Goal: Task Accomplishment & Management: Manage account settings

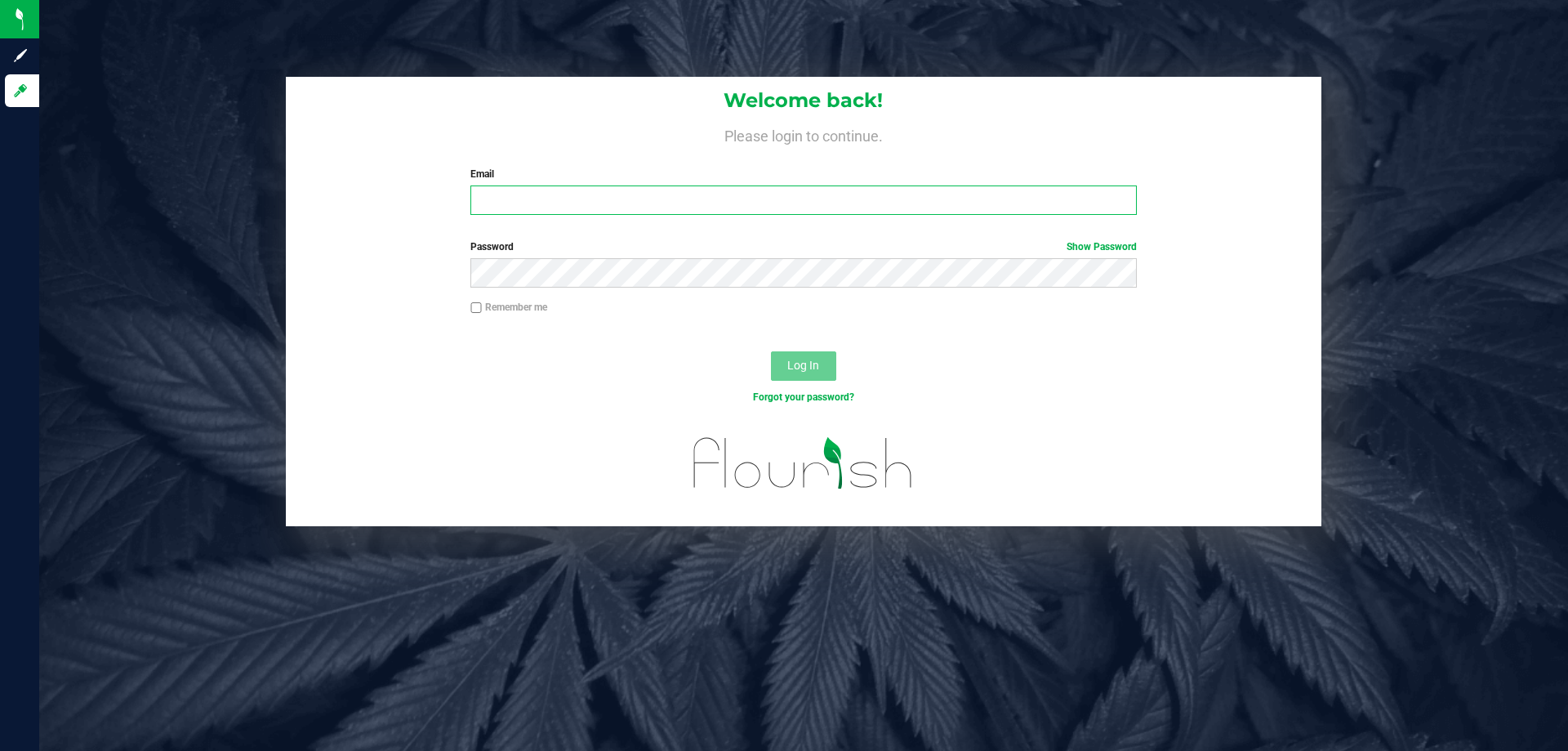
click at [658, 207] on input "Email" at bounding box center [803, 201] width 666 height 30
type input "[EMAIL_ADDRESS][DOMAIN_NAME]"
click at [821, 372] on button "Log In" at bounding box center [803, 366] width 65 height 30
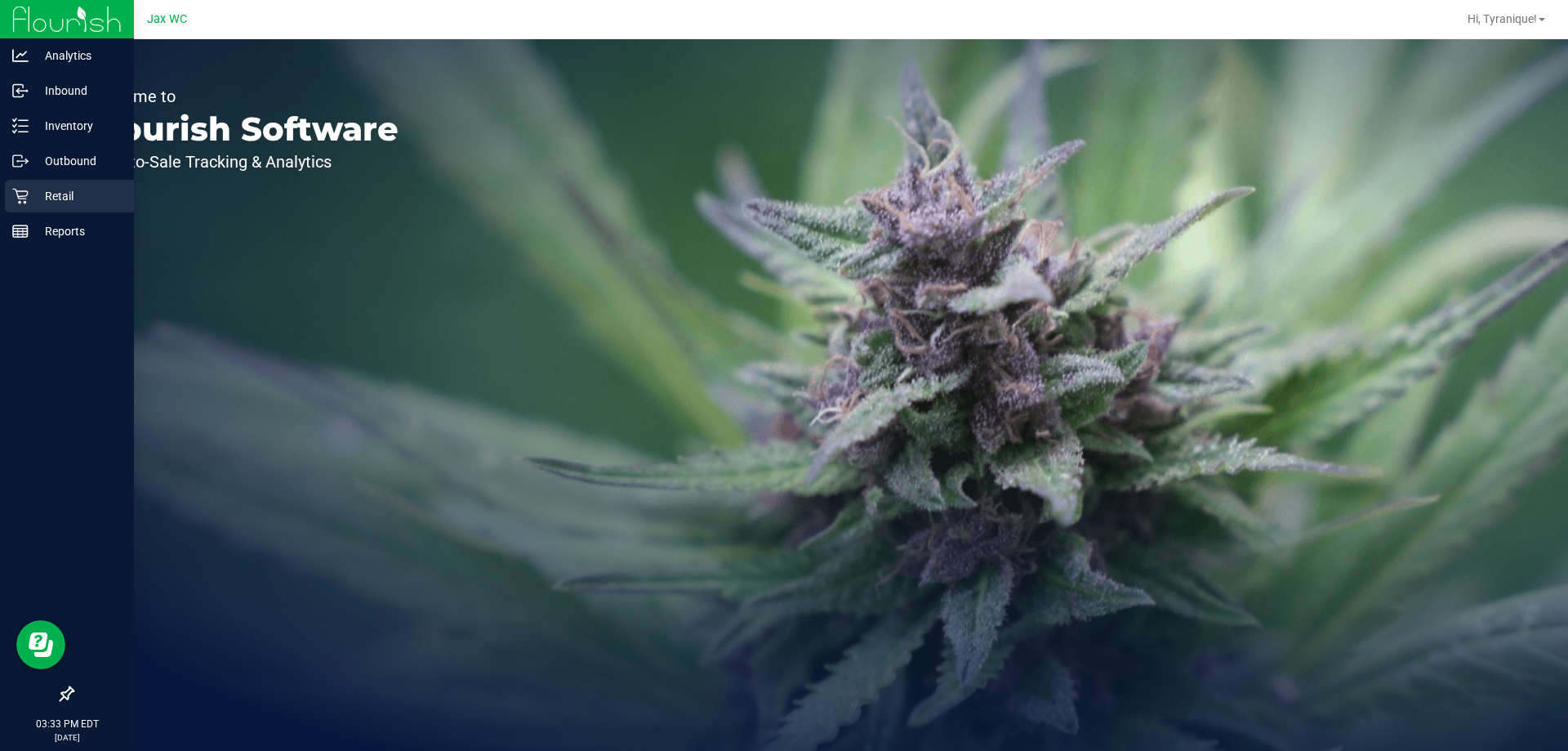
click at [35, 200] on p "Retail" at bounding box center [77, 195] width 98 height 20
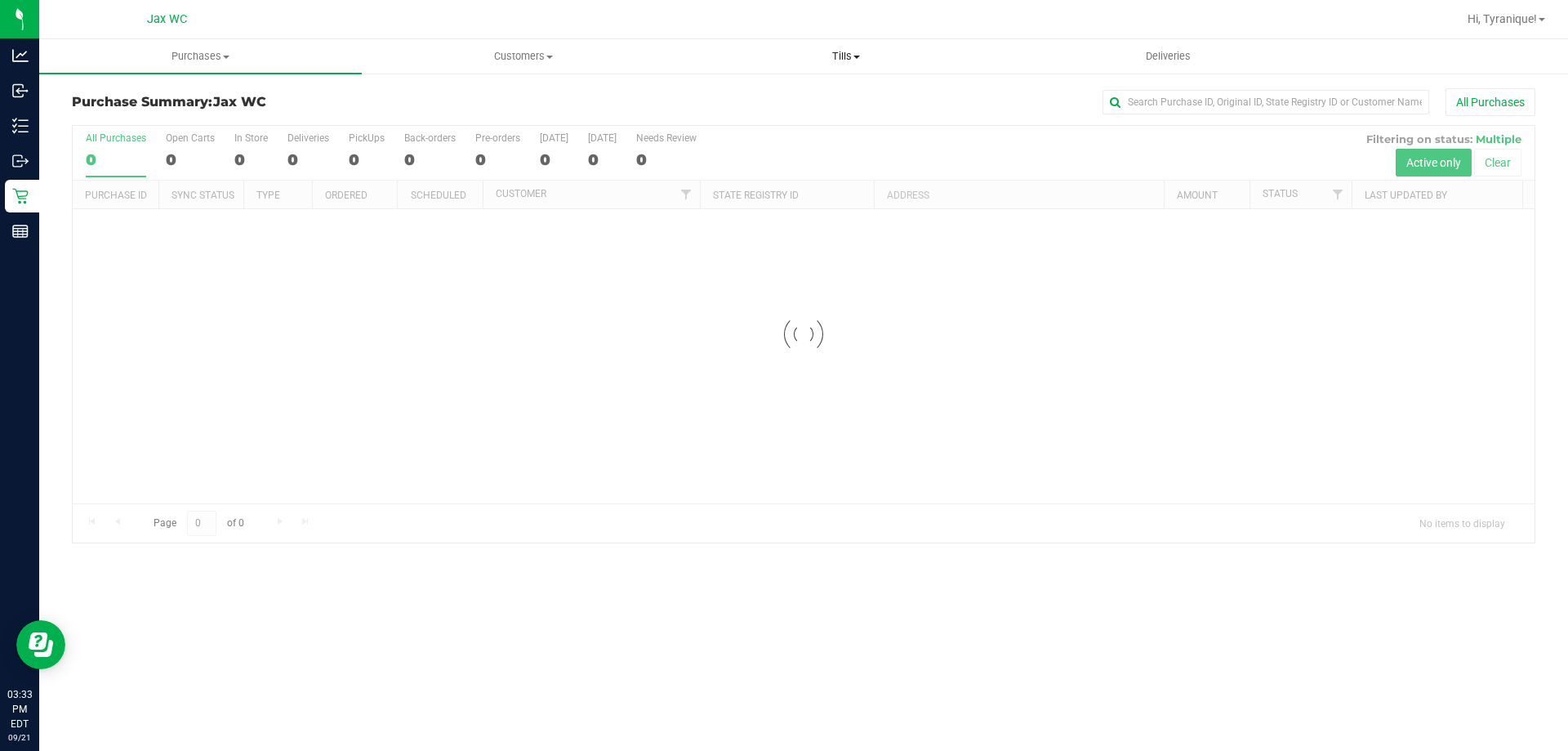
click at [835, 51] on span "Tills" at bounding box center [846, 56] width 321 height 15
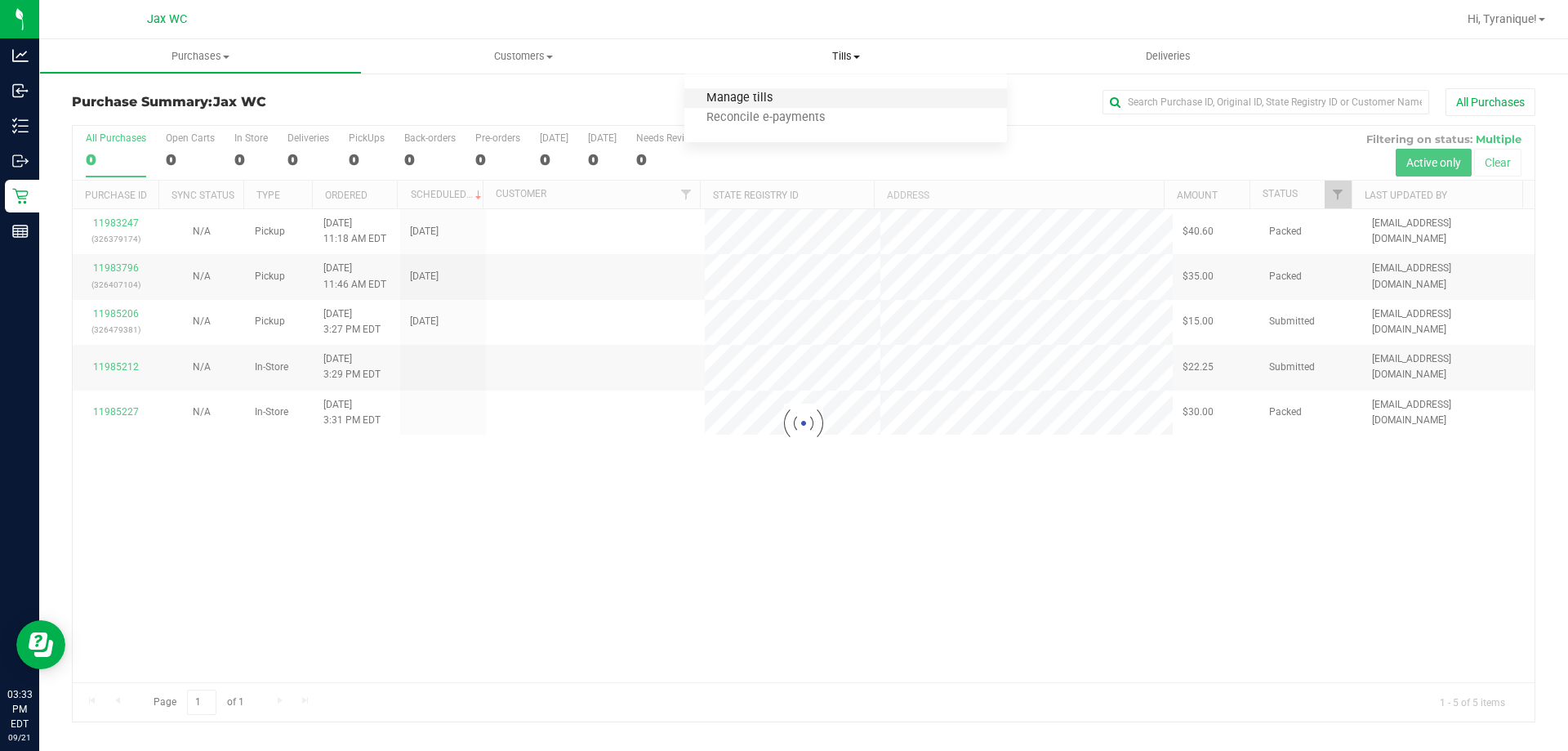
click at [754, 93] on span "Manage tills" at bounding box center [739, 98] width 110 height 14
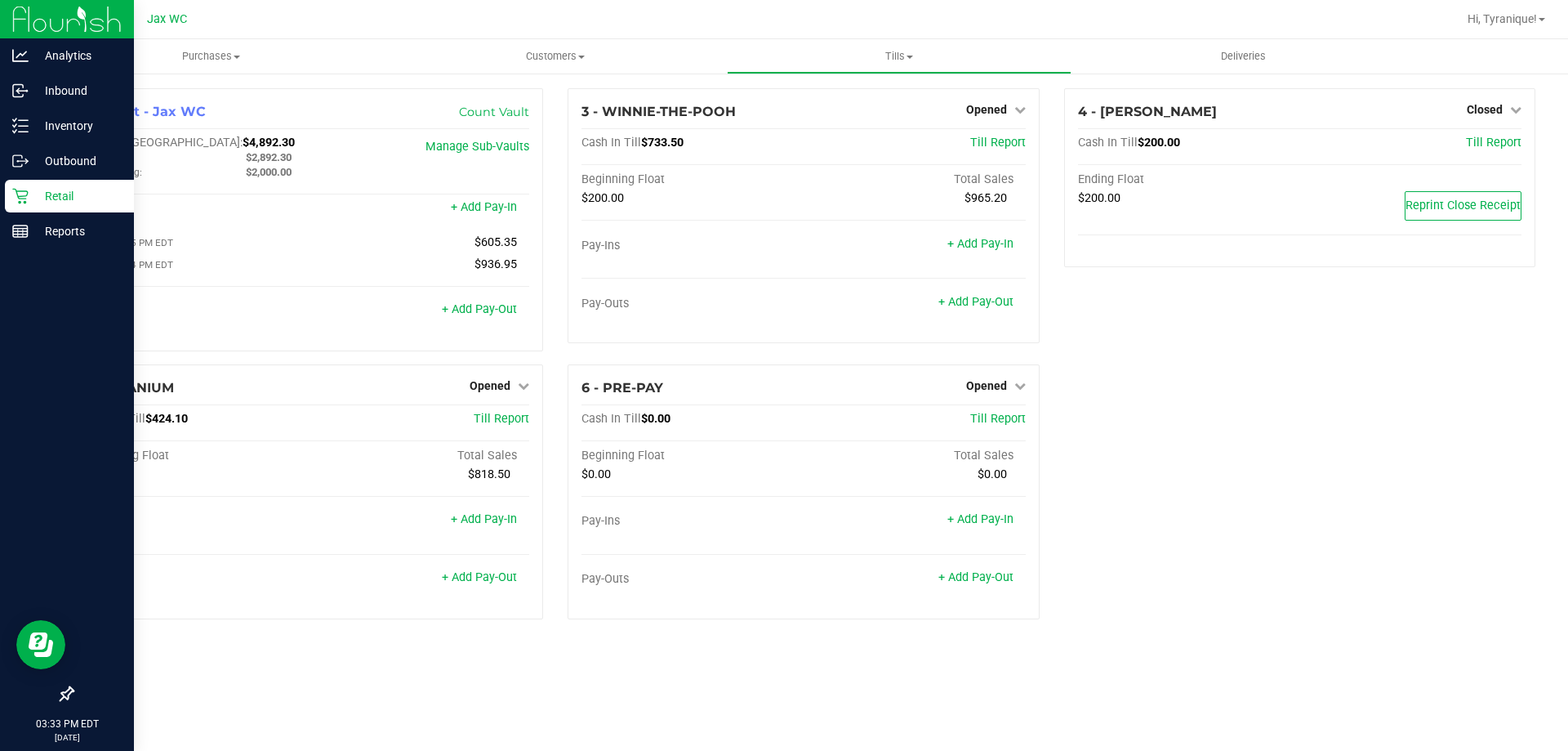
click at [35, 190] on p "Retail" at bounding box center [77, 195] width 98 height 20
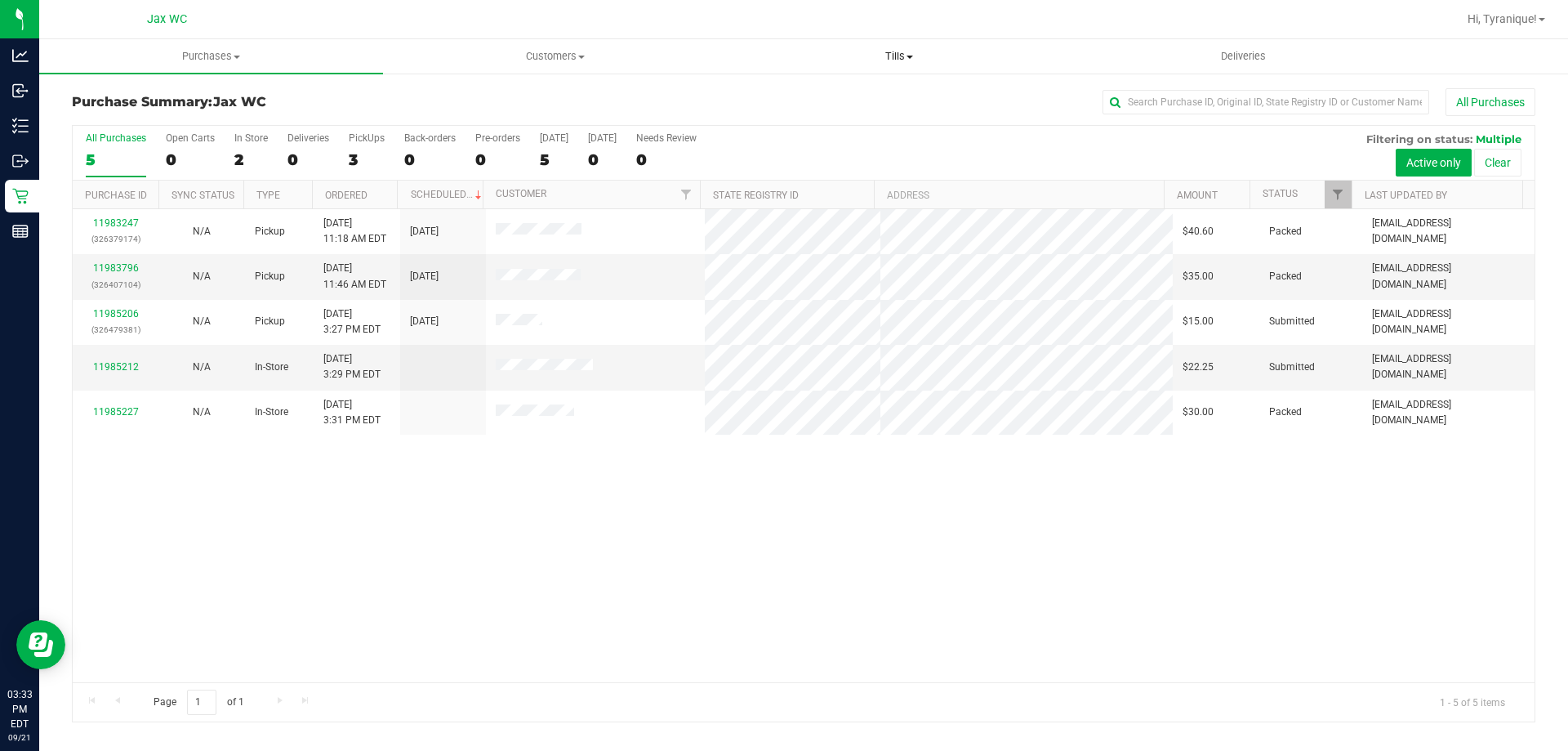
click at [895, 56] on span "Tills" at bounding box center [899, 56] width 342 height 15
click at [819, 97] on span "Manage tills" at bounding box center [781, 98] width 110 height 14
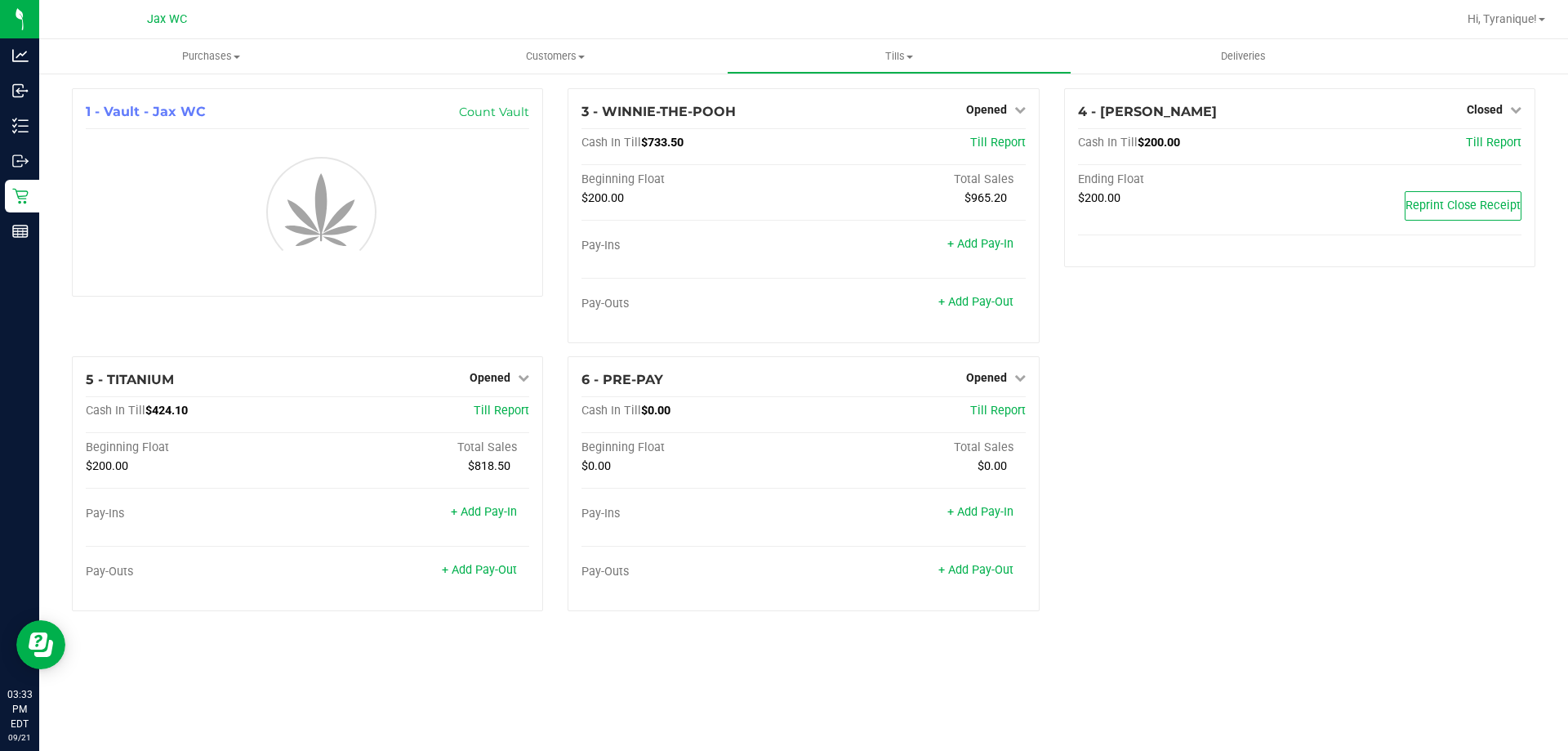
drag, startPoint x: 962, startPoint y: 623, endPoint x: 970, endPoint y: 617, distance: 10.0
click at [961, 623] on div "6 - PRE-PAY Opened Close Till Cash In Till $0.00 Till Report Beginning Float To…" at bounding box center [803, 490] width 496 height 268
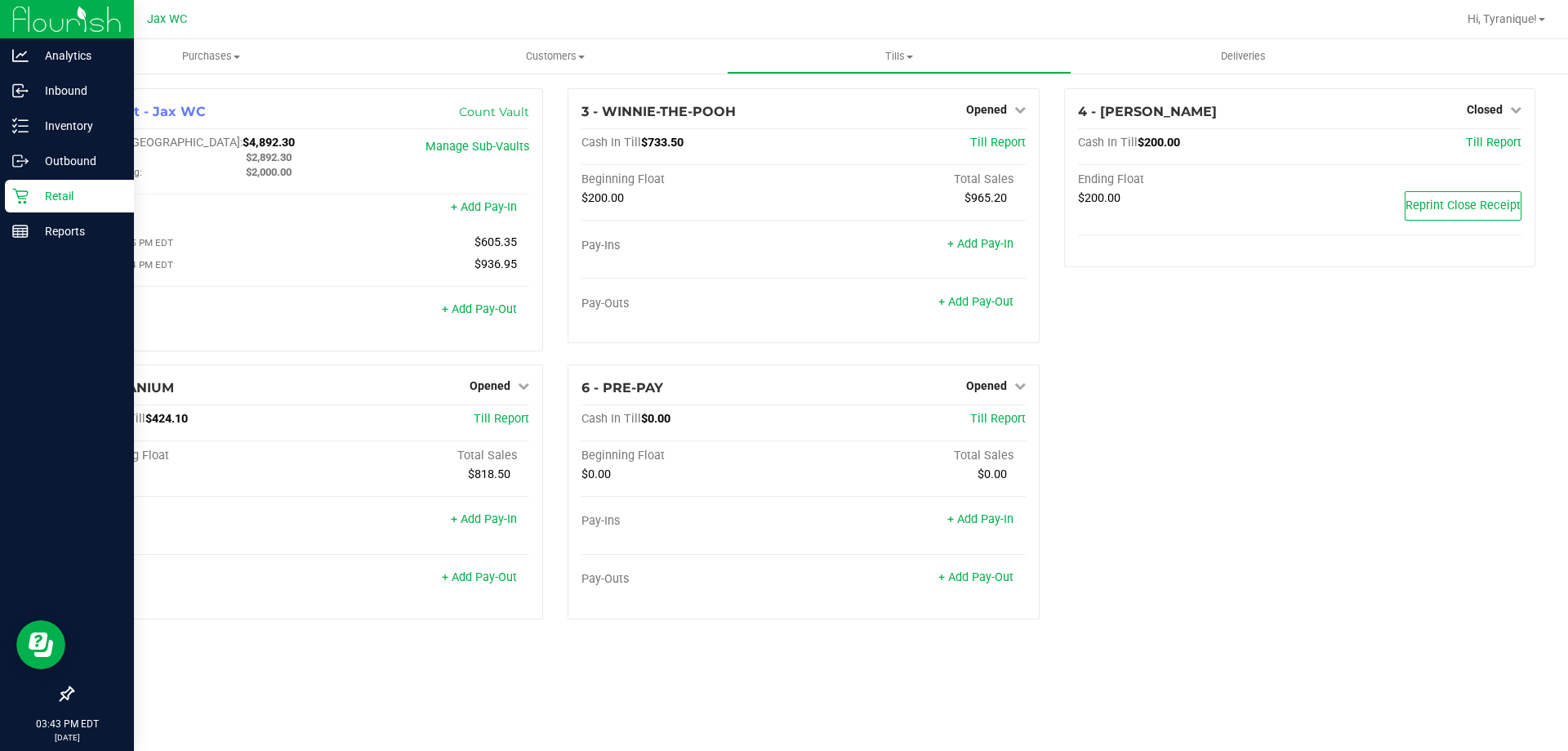
drag, startPoint x: 970, startPoint y: 617, endPoint x: 19, endPoint y: 191, distance: 1042.1
click at [16, 191] on icon at bounding box center [20, 196] width 16 height 16
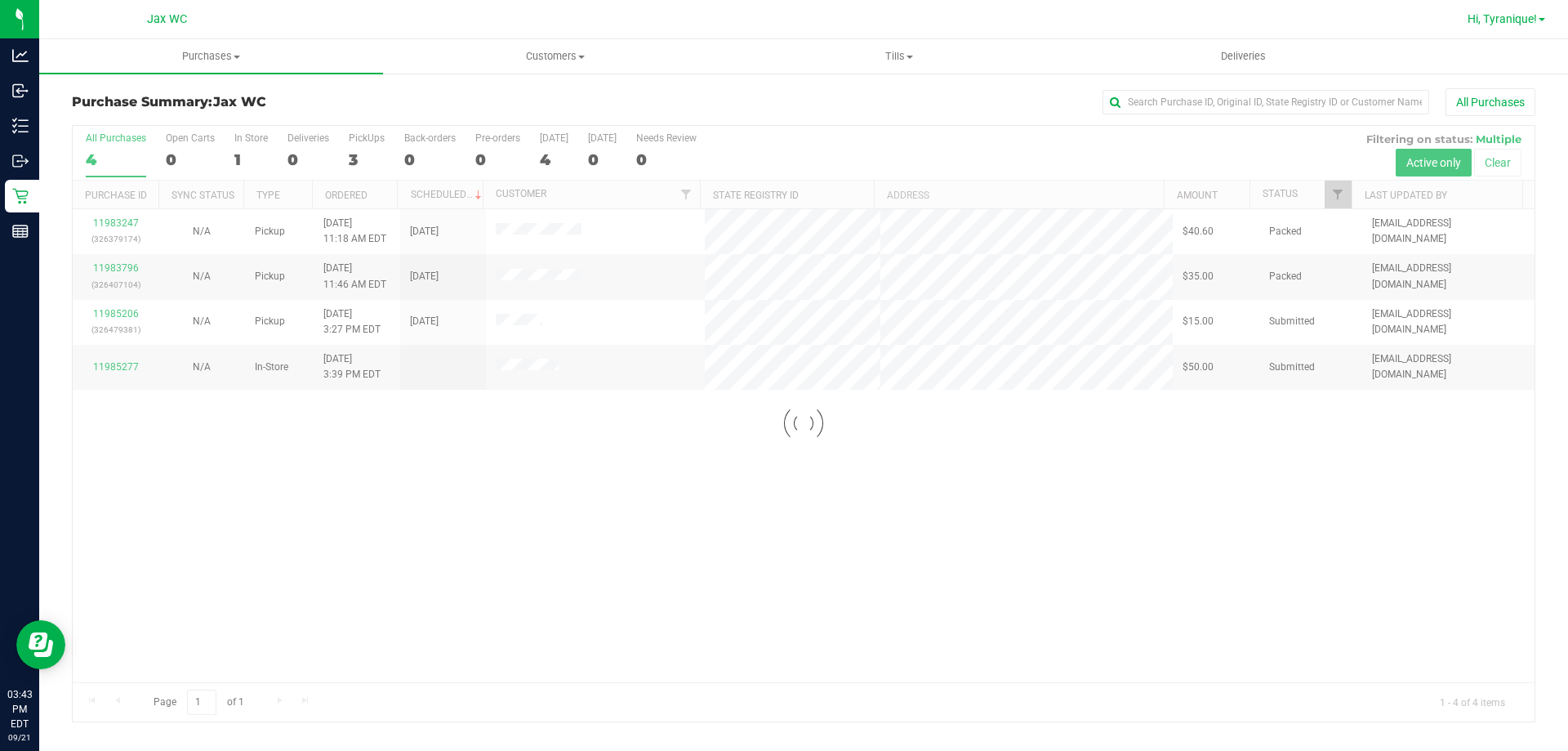
click at [1521, 21] on span "Hi, Tyranique!" at bounding box center [1503, 18] width 69 height 13
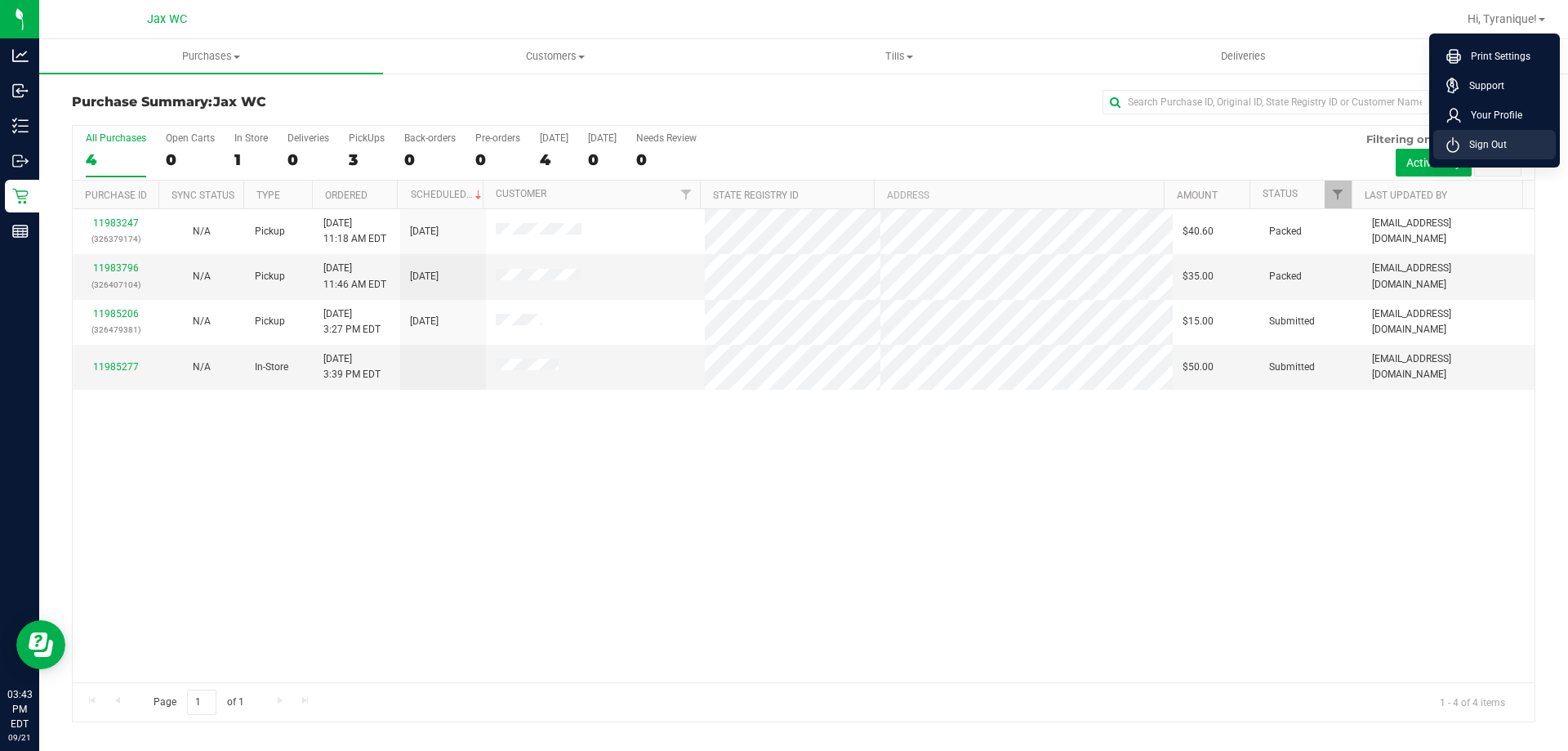
click at [1457, 139] on icon at bounding box center [1453, 145] width 13 height 16
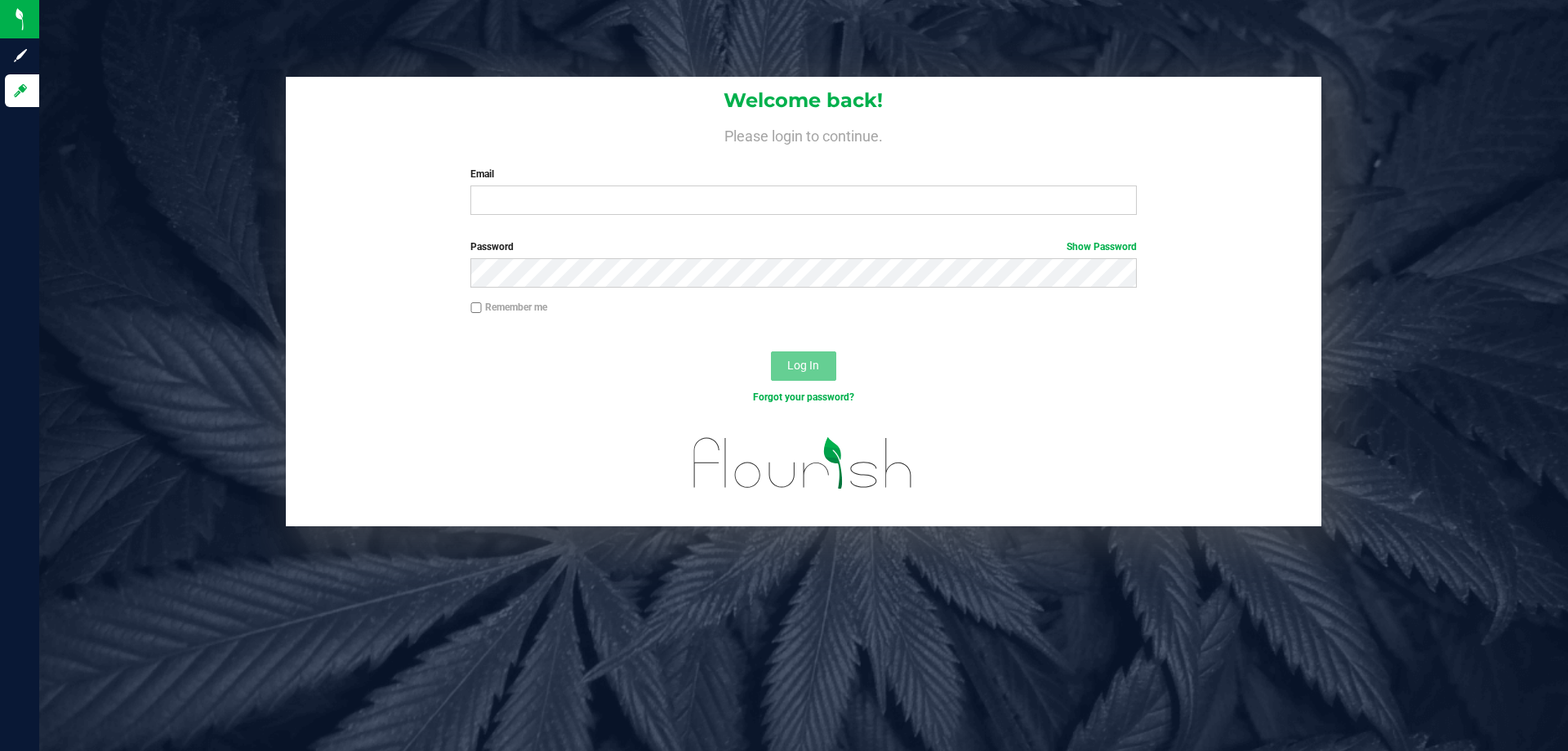
drag, startPoint x: 1567, startPoint y: 221, endPoint x: 1567, endPoint y: 267, distance: 46.0
click at [1567, 240] on div "Welcome back! Please login to continue. Email Required Please format your email…" at bounding box center [803, 300] width 1553 height 449
